Goal: Transaction & Acquisition: Purchase product/service

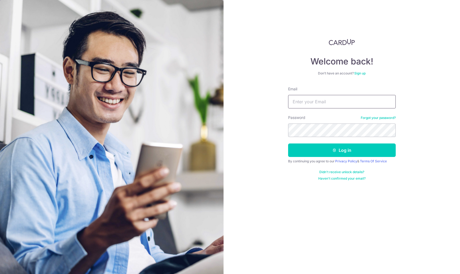
type input "[EMAIL_ADDRESS][DOMAIN_NAME]"
click at [342, 150] on button "Log in" at bounding box center [342, 149] width 108 height 13
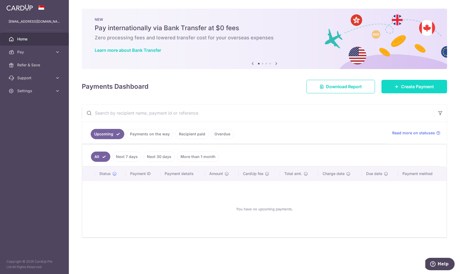
click at [402, 89] on span "Create Payment" at bounding box center [417, 86] width 33 height 6
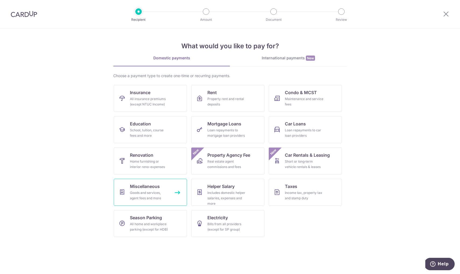
click at [170, 195] on link "Miscellaneous Goods and services, agent fees and more" at bounding box center [150, 191] width 73 height 27
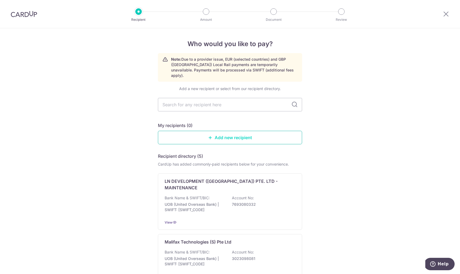
click at [222, 135] on link "Add new recipient" at bounding box center [230, 137] width 144 height 13
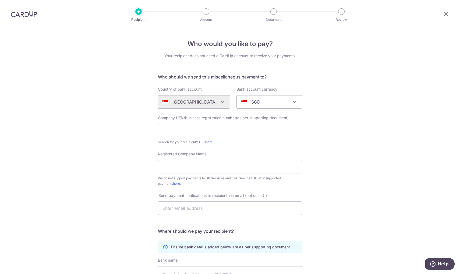
paste input "202349171N"
type input "202349171N"
paste input "By Heart Studio PTE LTD"
type input "By Heart Studio PTE LTD"
click at [110, 183] on div "Who would you like to pay? Your recipient does not need a CardUp account to rec…" at bounding box center [230, 195] width 460 height 334
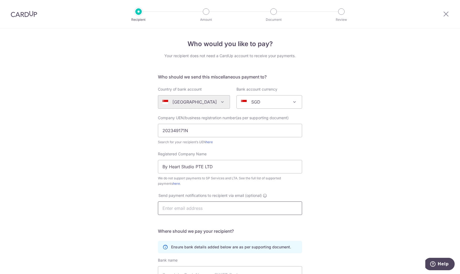
scroll to position [18, 0]
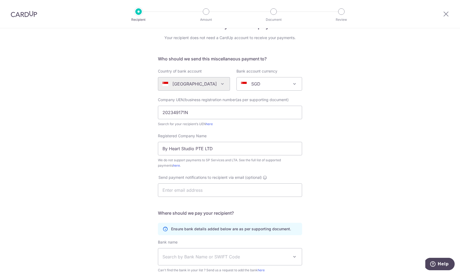
click at [116, 198] on div "Who would you like to pay? Your recipient does not need a CardUp account to rec…" at bounding box center [230, 177] width 460 height 334
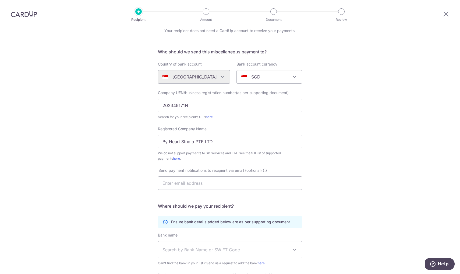
scroll to position [60, 0]
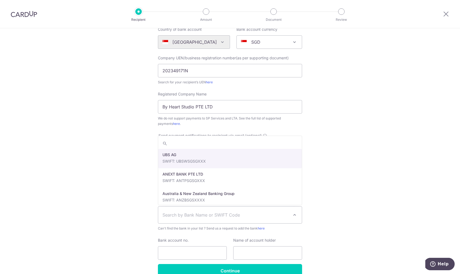
click at [171, 214] on span "Search by Bank Name or SWIFT Code" at bounding box center [226, 214] width 127 height 6
type input "over"
select select "12"
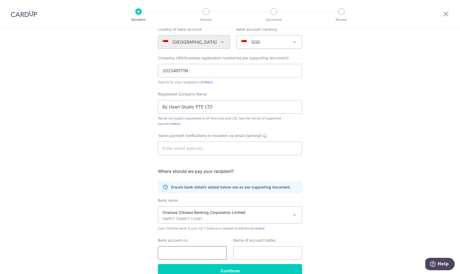
click at [175, 251] on input "Bank account no." at bounding box center [192, 252] width 69 height 13
paste input "596163402001"
type input "596163402001"
click at [183, 109] on input "By Heart Studio PTE LTD" at bounding box center [230, 106] width 144 height 13
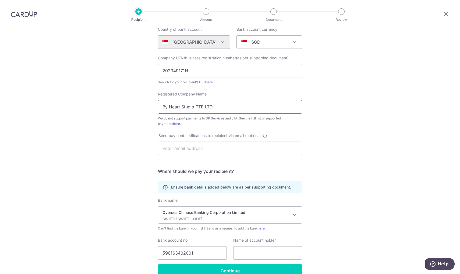
click at [183, 109] on input "By Heart Studio PTE LTD" at bounding box center [230, 106] width 144 height 13
click at [241, 252] on input "text" at bounding box center [267, 252] width 69 height 13
paste input "By Heart Studio PTE LTD"
type input "By Heart Studio PTE LTD"
click at [240, 265] on input "Continue" at bounding box center [230, 270] width 144 height 13
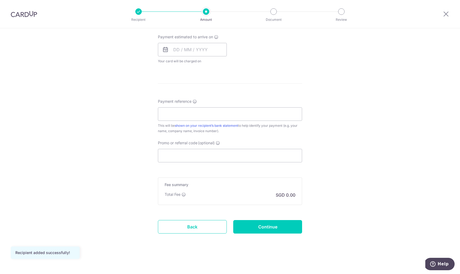
scroll to position [242, 0]
click at [234, 153] on input "Promo or referral code (optional)" at bounding box center [230, 155] width 144 height 13
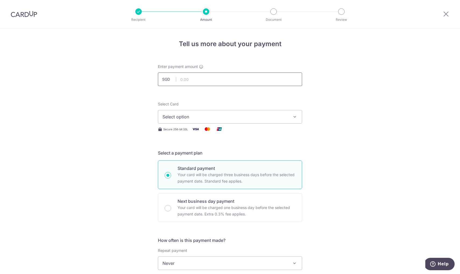
scroll to position [0, 0]
click at [239, 76] on input "text" at bounding box center [230, 78] width 144 height 13
type input "900.00"
click at [221, 121] on button "Select option" at bounding box center [230, 116] width 144 height 13
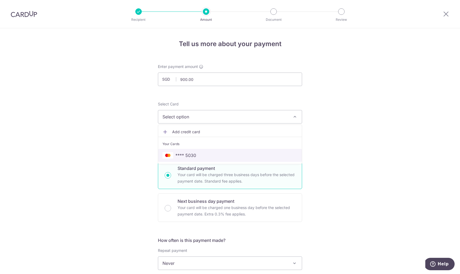
click at [210, 149] on link "**** 5030" at bounding box center [230, 155] width 144 height 13
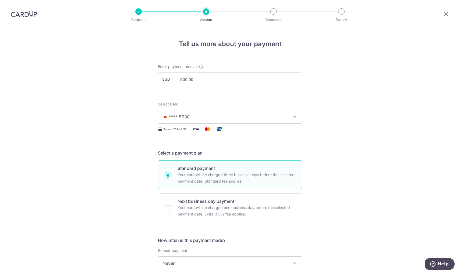
click at [264, 147] on form "Enter payment amount SGD 900.00 900.00 Recipient added successfully! Select Car…" at bounding box center [230, 277] width 144 height 426
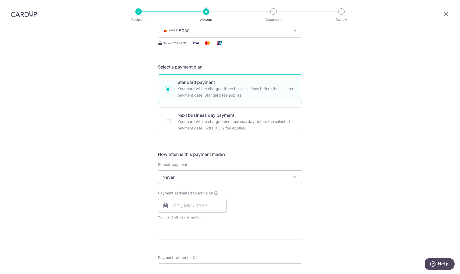
scroll to position [93, 0]
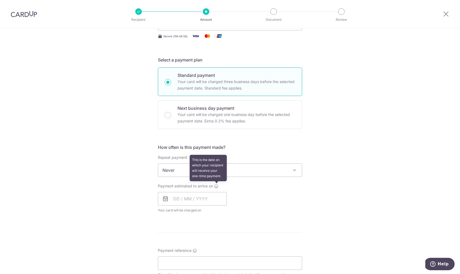
click at [216, 185] on icon at bounding box center [216, 186] width 4 height 4
click at [194, 195] on input "text" at bounding box center [192, 198] width 69 height 13
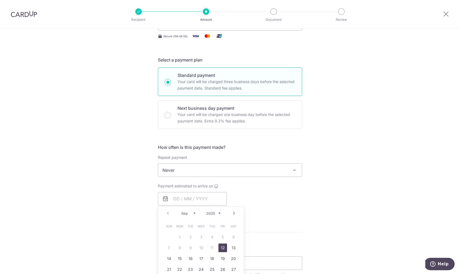
click at [221, 247] on link "12" at bounding box center [223, 247] width 9 height 9
type input "[DATE]"
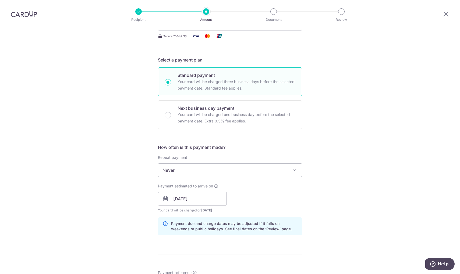
click at [254, 213] on div "How often is this payment made? Repeat payment Never Every week Every month Eve…" at bounding box center [230, 191] width 144 height 95
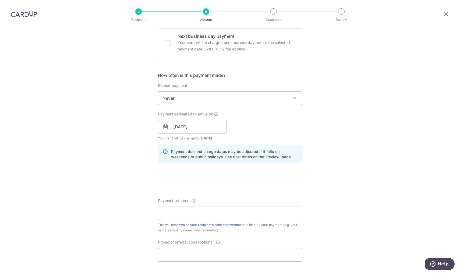
scroll to position [171, 0]
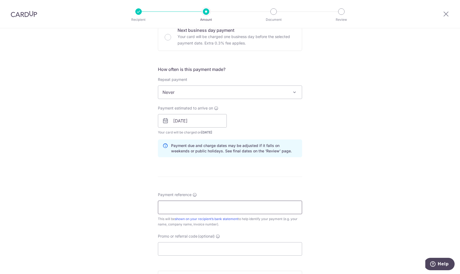
click at [228, 205] on input "Payment reference" at bounding box center [230, 206] width 144 height 13
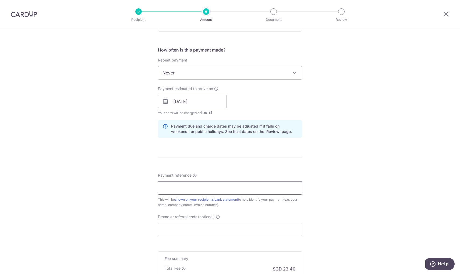
scroll to position [196, 0]
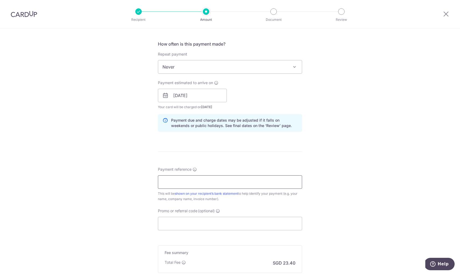
paste input "SG20782"
type input "SG20782"
click at [129, 177] on div "Tell us more about your payment Enter payment amount SGD 900.00 900.00 Recipien…" at bounding box center [230, 86] width 460 height 509
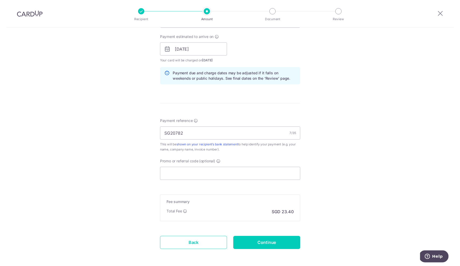
scroll to position [245, 0]
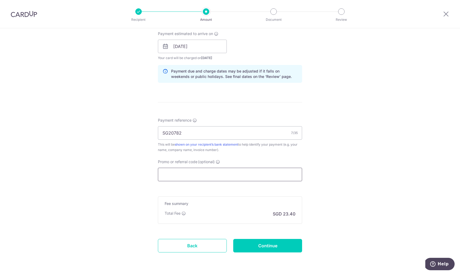
click at [175, 169] on input "Promo or referral code (optional)" at bounding box center [230, 173] width 144 height 13
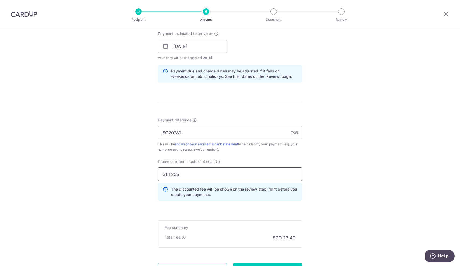
type input "GET225"
click at [120, 170] on div "Tell us more about your payment Enter payment amount SGD 900.00 900.00 Recipien…" at bounding box center [230, 49] width 460 height 533
click at [140, 199] on div "Tell us more about your payment Enter payment amount SGD 900.00 900.00 Recipien…" at bounding box center [230, 49] width 460 height 533
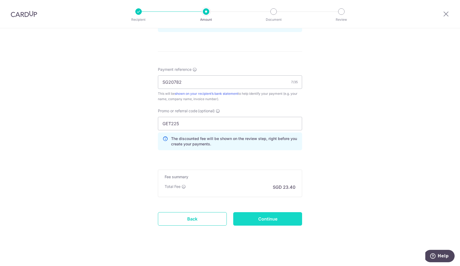
scroll to position [296, 0]
click at [269, 223] on input "Continue" at bounding box center [267, 218] width 69 height 13
type input "Create Schedule"
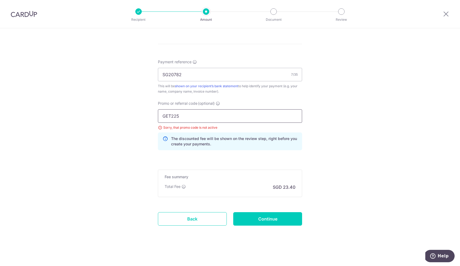
drag, startPoint x: 172, startPoint y: 117, endPoint x: 158, endPoint y: 115, distance: 14.4
click at [158, 116] on div "Promo or referral code (optional) GET225 Sorry, that promo code is not active T…" at bounding box center [230, 128] width 151 height 54
type input "OFF225"
click at [262, 221] on input "Continue" at bounding box center [267, 218] width 69 height 13
type input "Update Schedule"
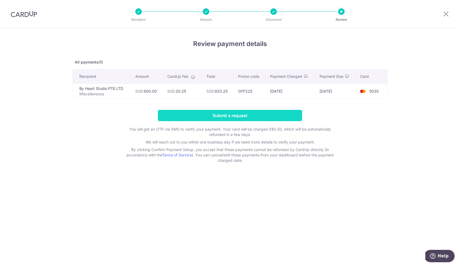
click at [215, 116] on input "Submit a request" at bounding box center [230, 115] width 144 height 11
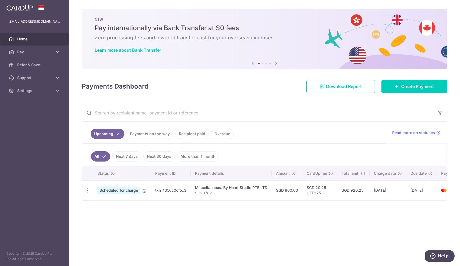
click at [128, 190] on span "Scheduled for charge" at bounding box center [118, 191] width 43 height 8
click at [168, 190] on td "txn_4356c0cf5c3" at bounding box center [171, 190] width 40 height 20
click at [175, 190] on td "txn_4356c0cf5c3" at bounding box center [171, 190] width 40 height 20
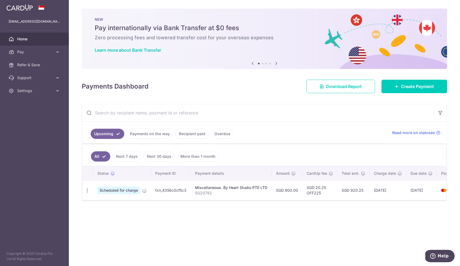
click at [171, 211] on div "× Pause Schedule Pause all future payments in this series Pause just this one p…" at bounding box center [264, 133] width 391 height 266
click at [226, 191] on p "SG20782" at bounding box center [231, 192] width 72 height 5
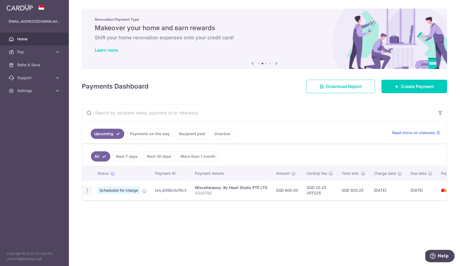
click at [85, 190] on icon "button" at bounding box center [88, 191] width 6 height 6
click at [186, 212] on div "Status Payment ID Payment details Amount CardUp fee Total amt. Charge date Due …" at bounding box center [264, 200] width 365 height 68
click at [150, 136] on link "Payments on the way" at bounding box center [150, 134] width 47 height 10
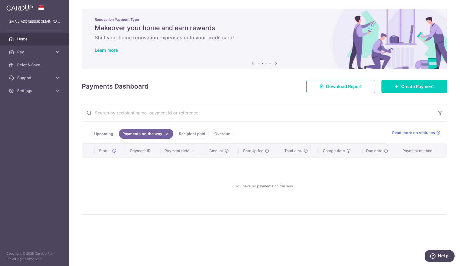
click at [107, 136] on link "Upcoming" at bounding box center [104, 134] width 26 height 10
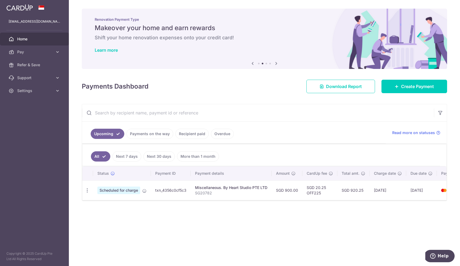
click at [193, 132] on link "Recipient paid" at bounding box center [192, 134] width 33 height 10
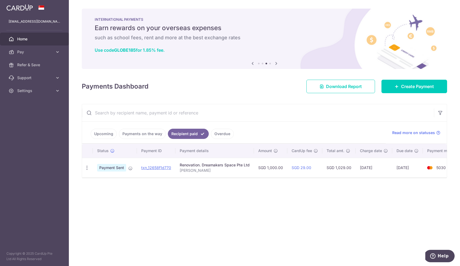
click at [150, 129] on link "Payments on the way" at bounding box center [142, 134] width 47 height 10
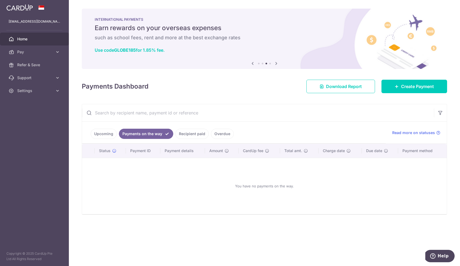
click at [101, 134] on link "Upcoming" at bounding box center [104, 134] width 26 height 10
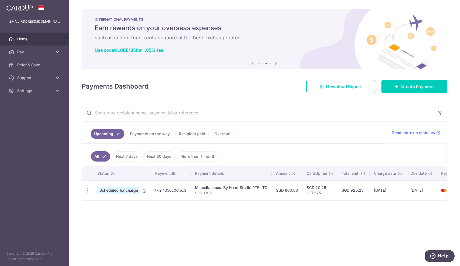
click at [123, 192] on span "Scheduled for charge" at bounding box center [118, 191] width 43 height 8
click at [145, 192] on icon at bounding box center [144, 191] width 4 height 4
click at [145, 191] on icon at bounding box center [144, 191] width 4 height 4
click at [192, 218] on div "× Pause Schedule Pause all future payments in this series Pause just this one p…" at bounding box center [264, 133] width 391 height 266
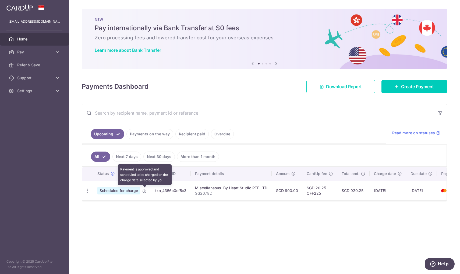
click at [143, 191] on icon at bounding box center [144, 191] width 4 height 4
click at [85, 190] on icon "button" at bounding box center [88, 191] width 6 height 6
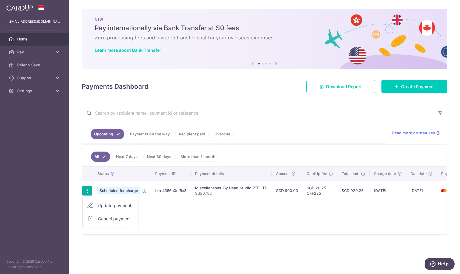
click at [104, 205] on span "Update payment" at bounding box center [116, 205] width 37 height 6
radio input "true"
type input "900.00"
type input "[DATE]"
type input "SG20782"
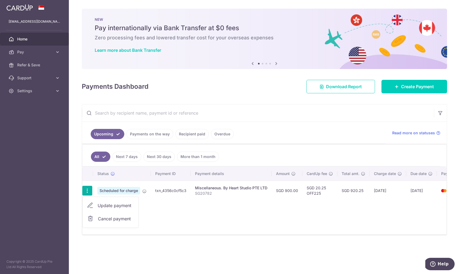
type input "OFF225"
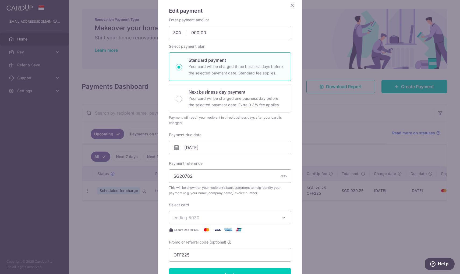
scroll to position [44, 0]
drag, startPoint x: 219, startPoint y: 187, endPoint x: 232, endPoint y: 188, distance: 13.2
click at [232, 188] on span "This will be shown on your recipient’s bank statement to help identify your pay…" at bounding box center [230, 189] width 122 height 11
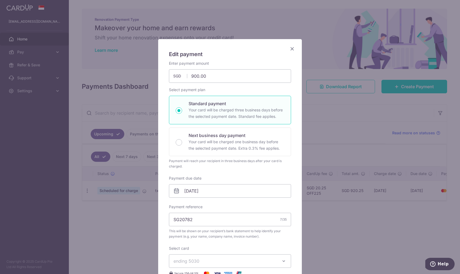
scroll to position [0, 0]
click at [291, 49] on icon "Close" at bounding box center [292, 48] width 6 height 7
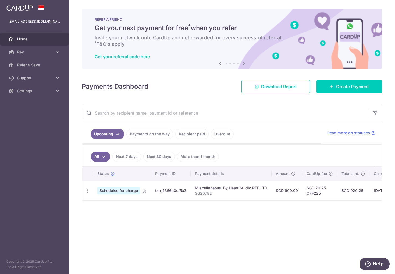
click at [199, 131] on link "Recipient paid" at bounding box center [192, 134] width 33 height 10
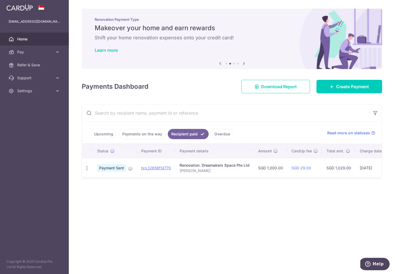
click at [101, 134] on link "Upcoming" at bounding box center [104, 134] width 26 height 10
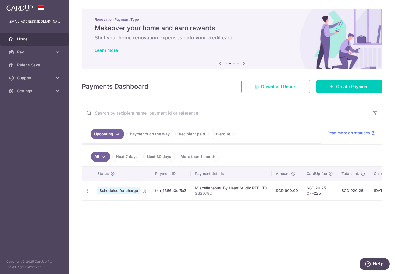
click at [166, 194] on td "txn_4356c0cf5c3" at bounding box center [171, 190] width 40 height 20
click at [166, 191] on td "txn_4356c0cf5c3" at bounding box center [171, 190] width 40 height 20
click at [144, 191] on icon at bounding box center [144, 191] width 4 height 4
